Goal: Task Accomplishment & Management: Use online tool/utility

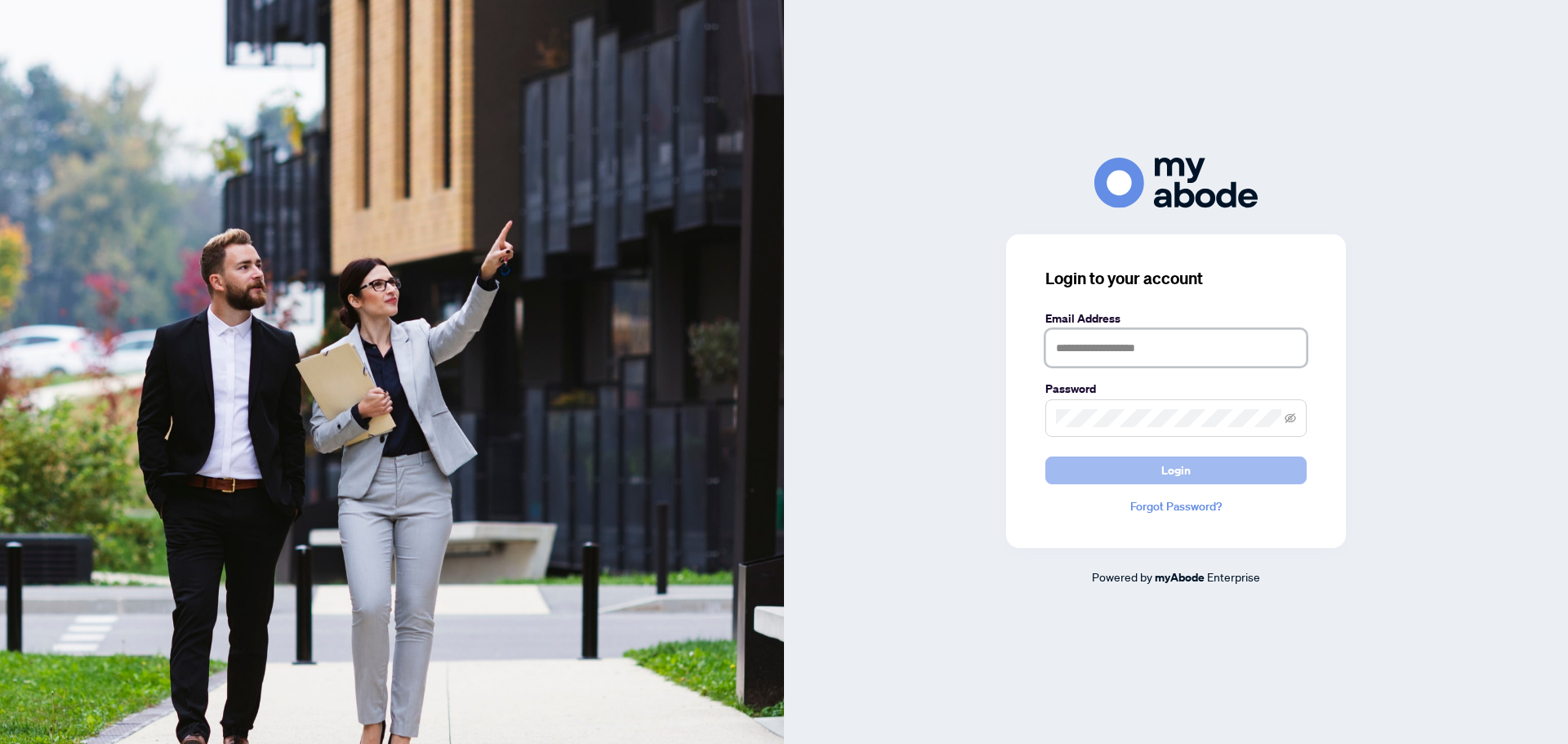
type input "**********"
click at [1185, 466] on span "Login" at bounding box center [1176, 470] width 30 height 26
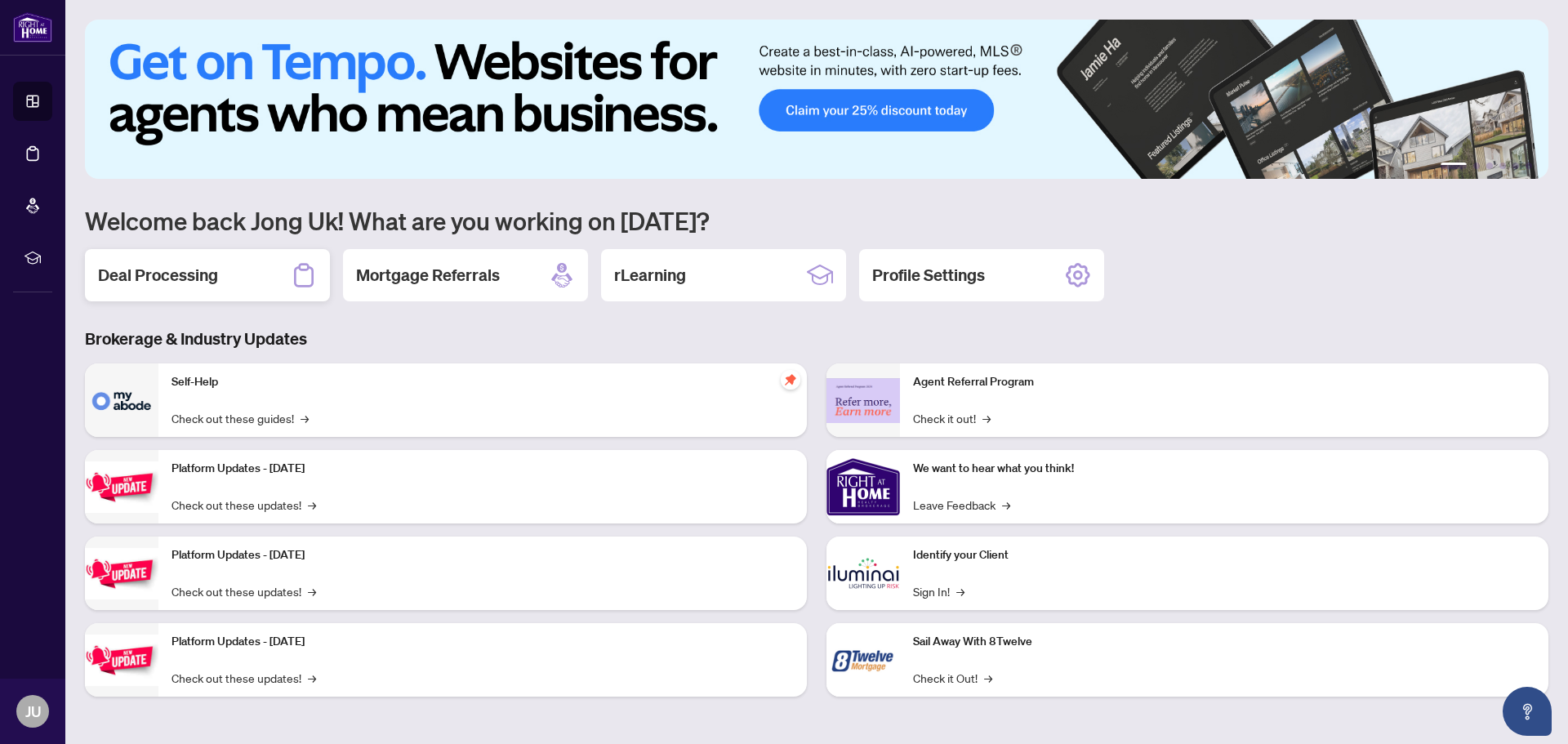
click at [227, 284] on div "Deal Processing" at bounding box center [207, 275] width 245 height 52
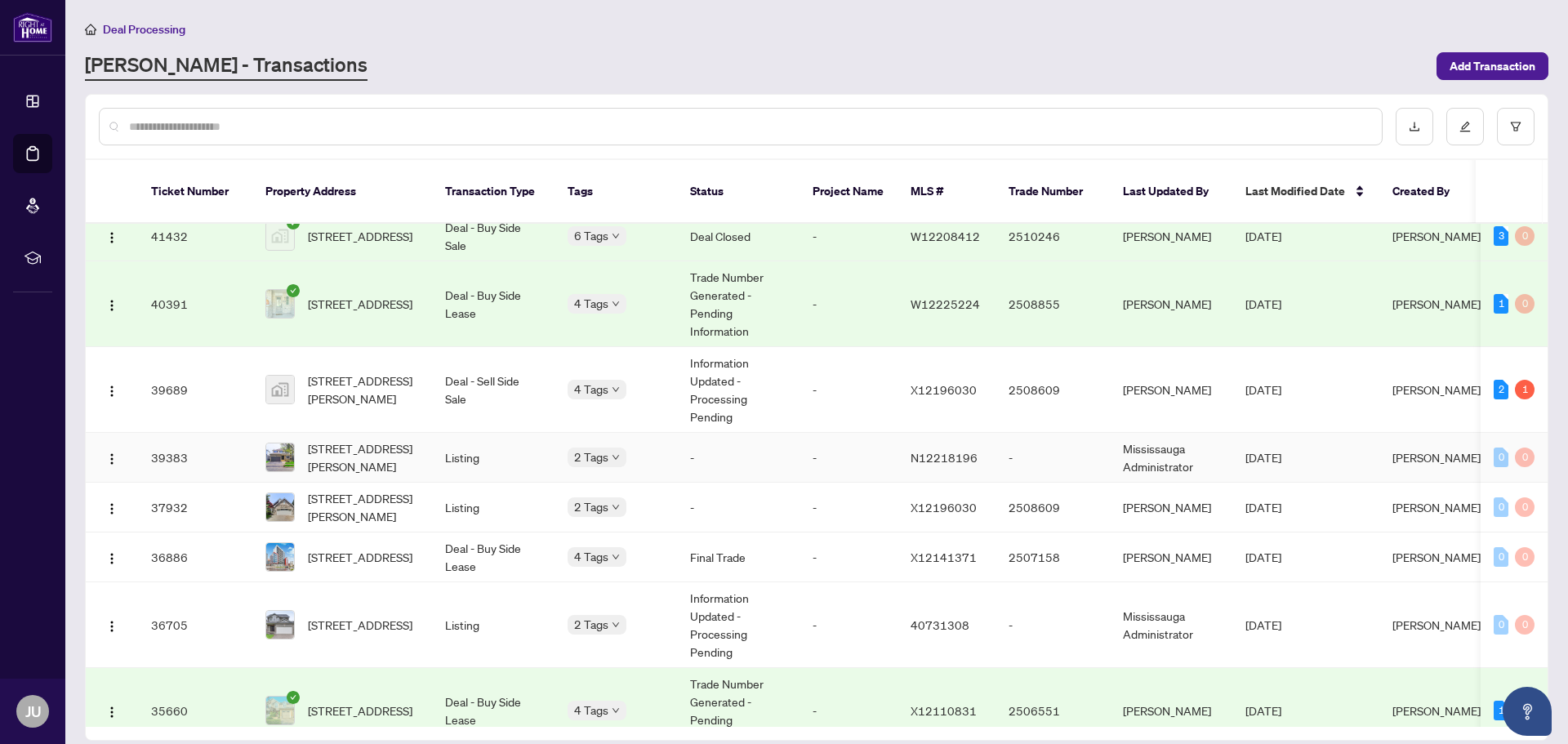
scroll to position [1926, 0]
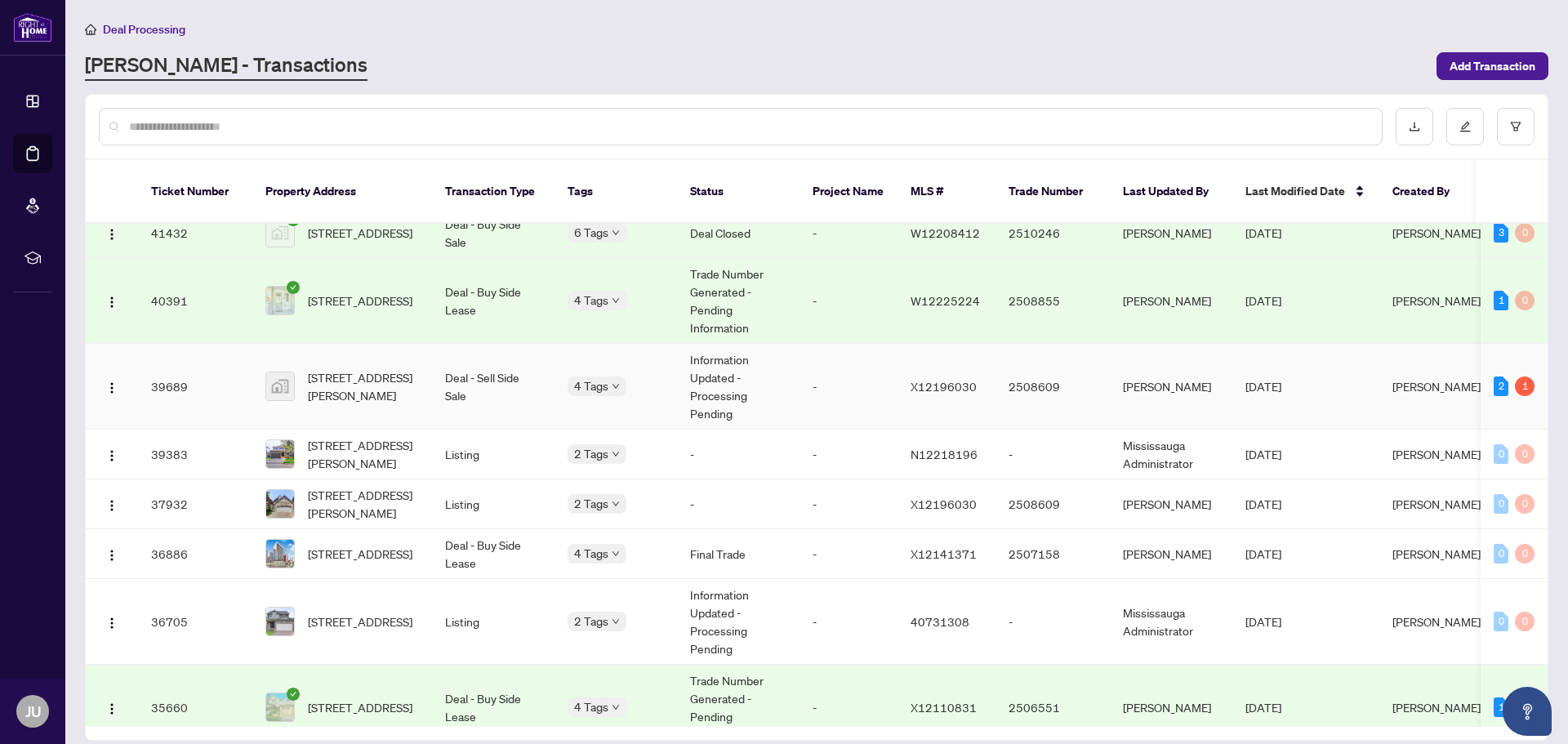
click at [439, 378] on td "Deal - Sell Side Sale" at bounding box center [493, 386] width 123 height 85
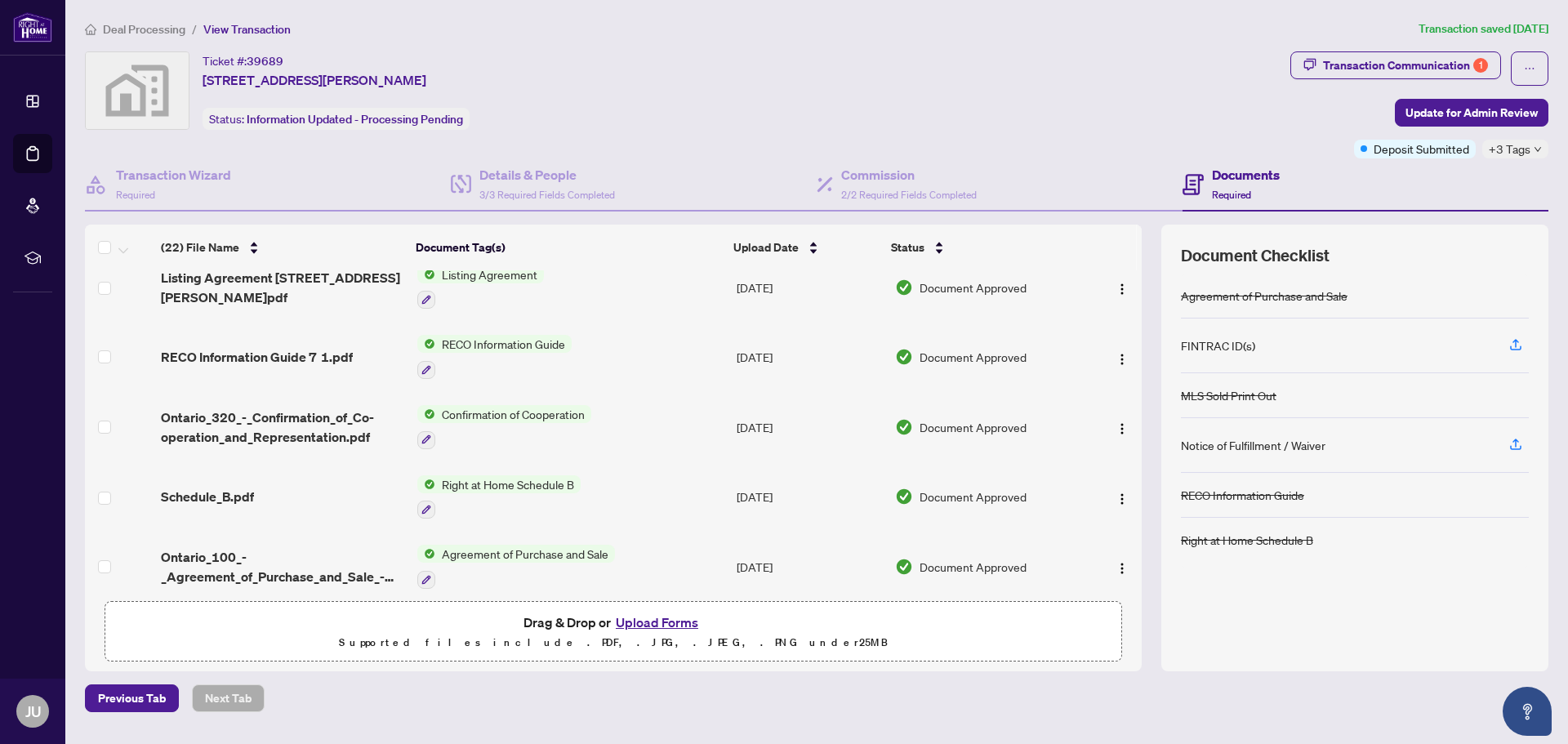
scroll to position [1196, 0]
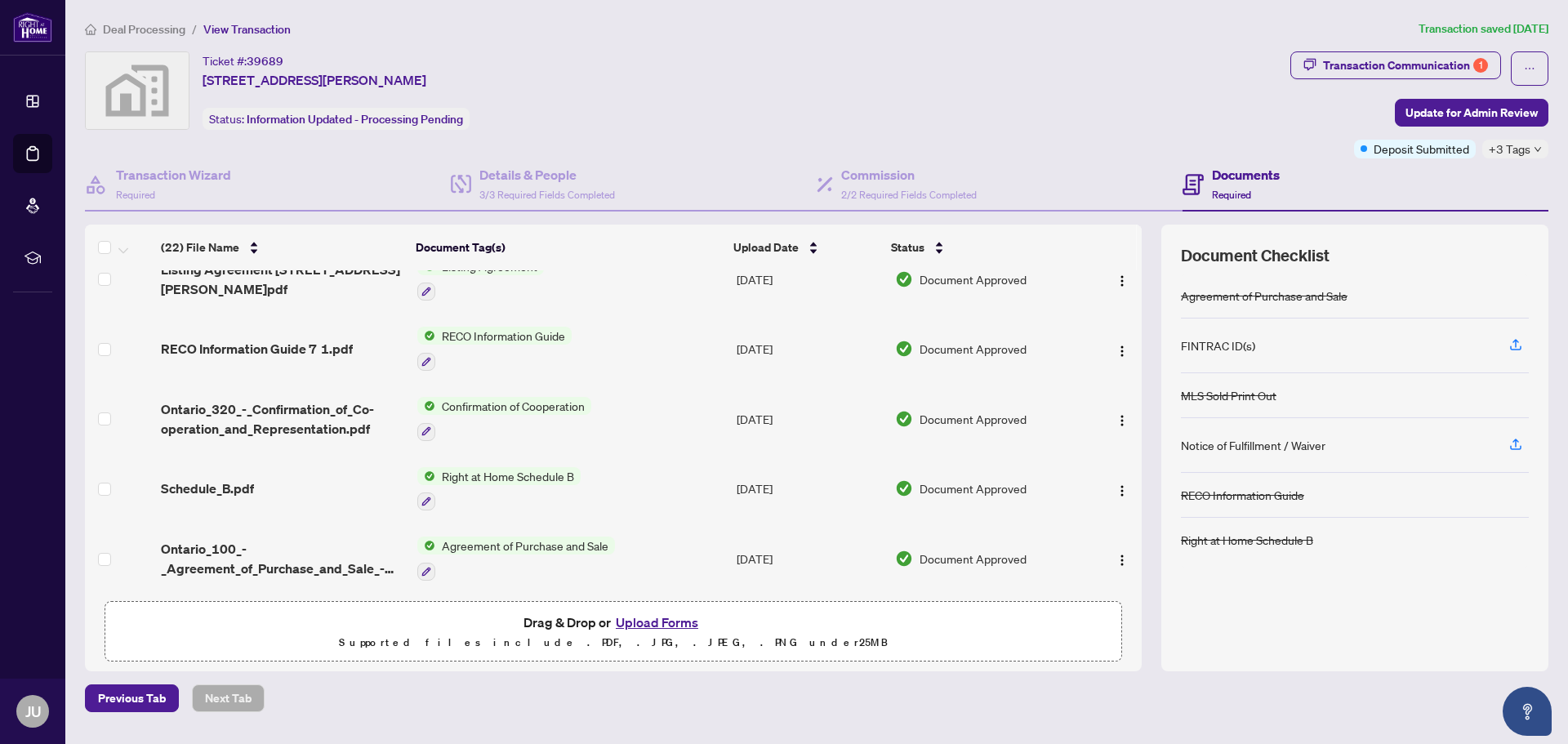
click at [509, 537] on span "Agreement of Purchase and Sale" at bounding box center [525, 545] width 179 height 18
click at [500, 622] on span "Agreement of Purchase and Sale" at bounding box center [523, 620] width 179 height 18
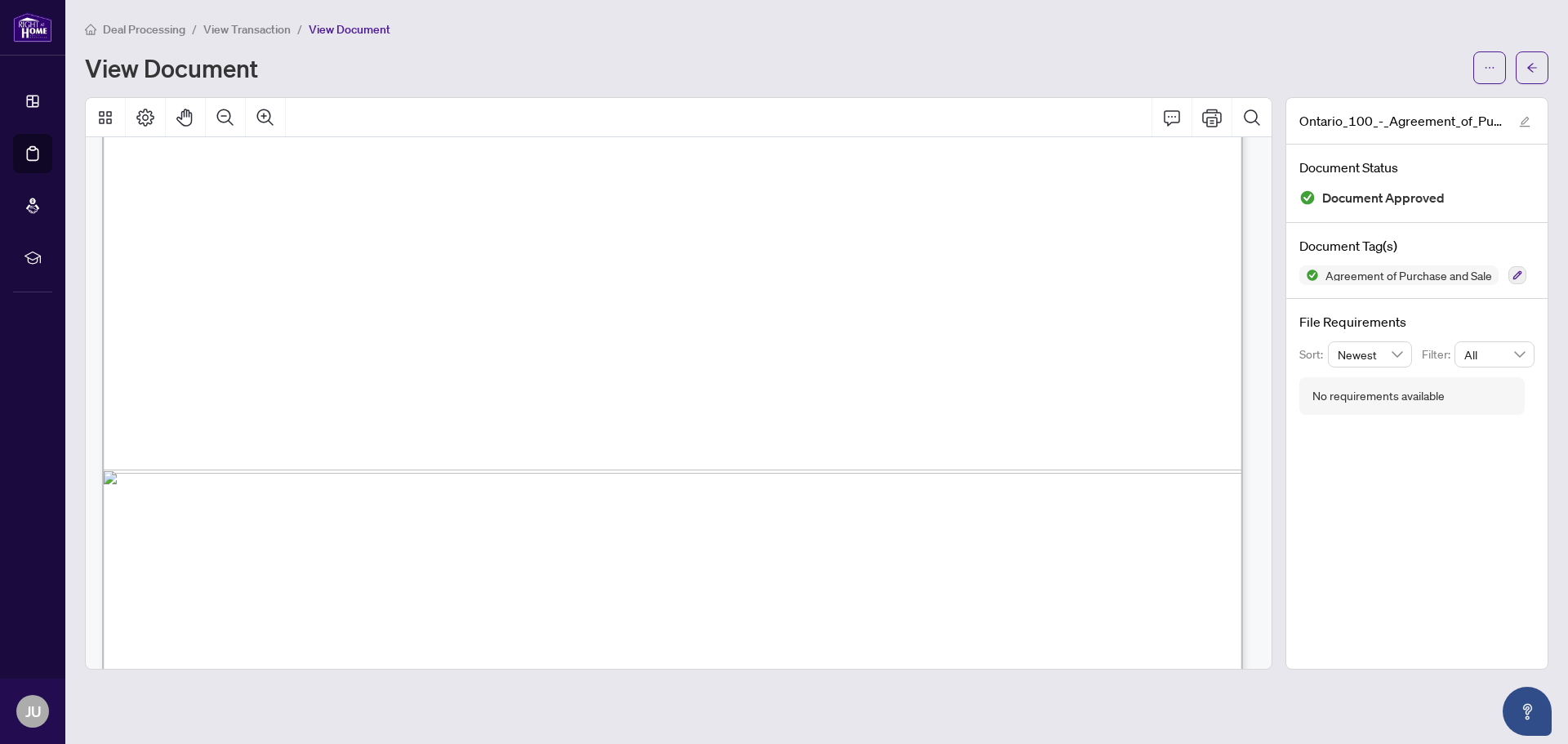
scroll to position [8511, 0]
drag, startPoint x: 178, startPoint y: 200, endPoint x: 1081, endPoint y: 375, distance: 919.8
